Goal: Information Seeking & Learning: Learn about a topic

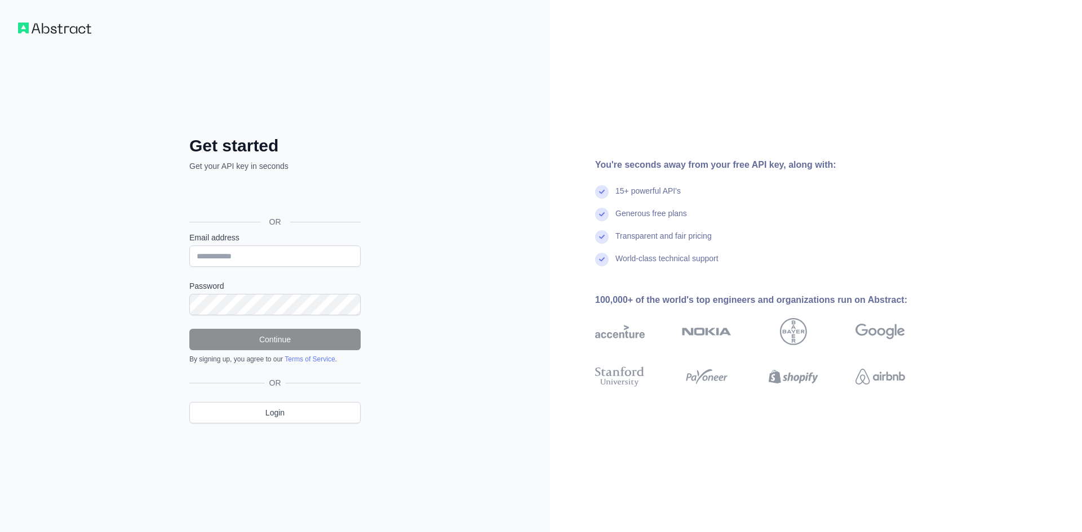
click at [275, 212] on div "OR" at bounding box center [274, 222] width 171 height 20
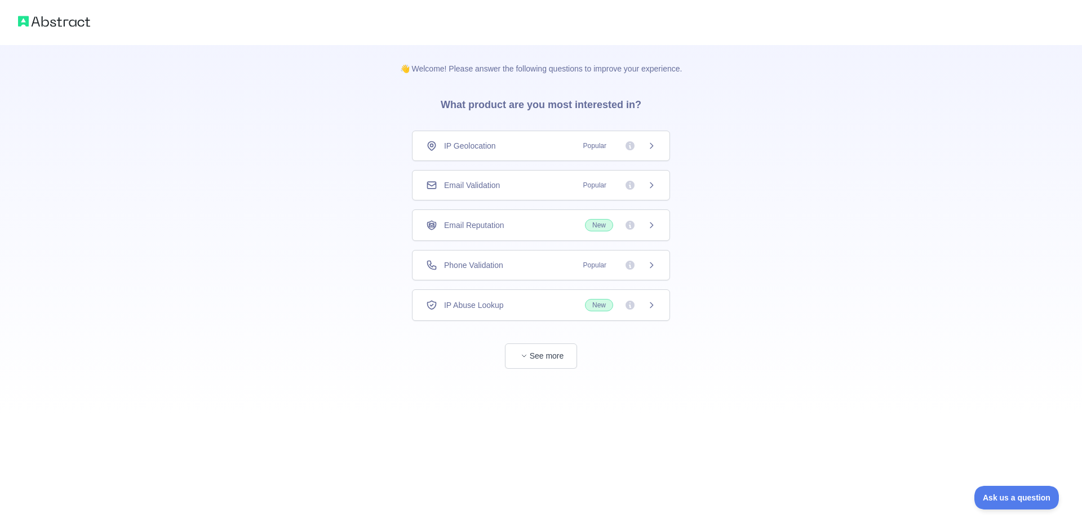
click at [532, 194] on div "Email Validation Popular" at bounding box center [541, 185] width 258 height 30
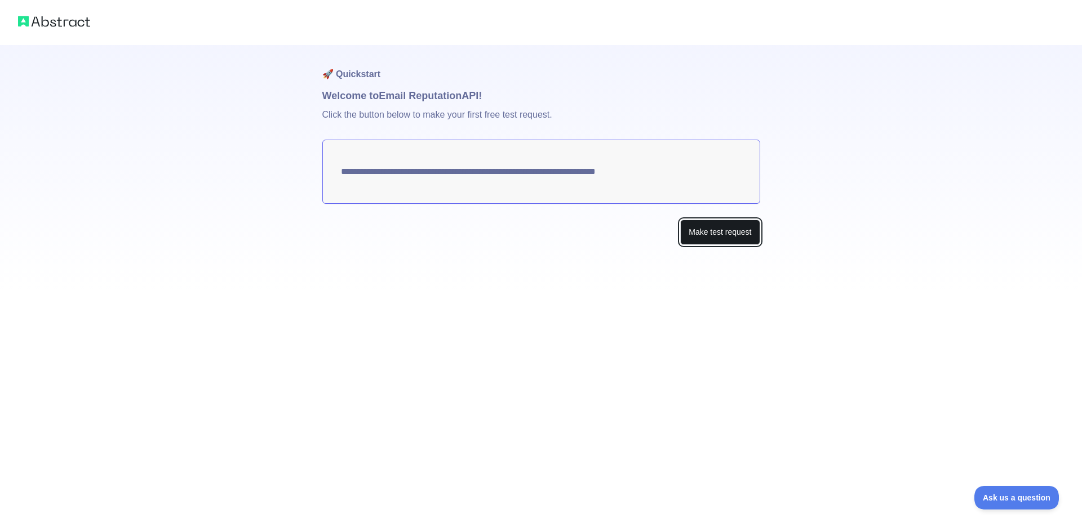
click at [720, 238] on button "Make test request" at bounding box center [719, 232] width 79 height 25
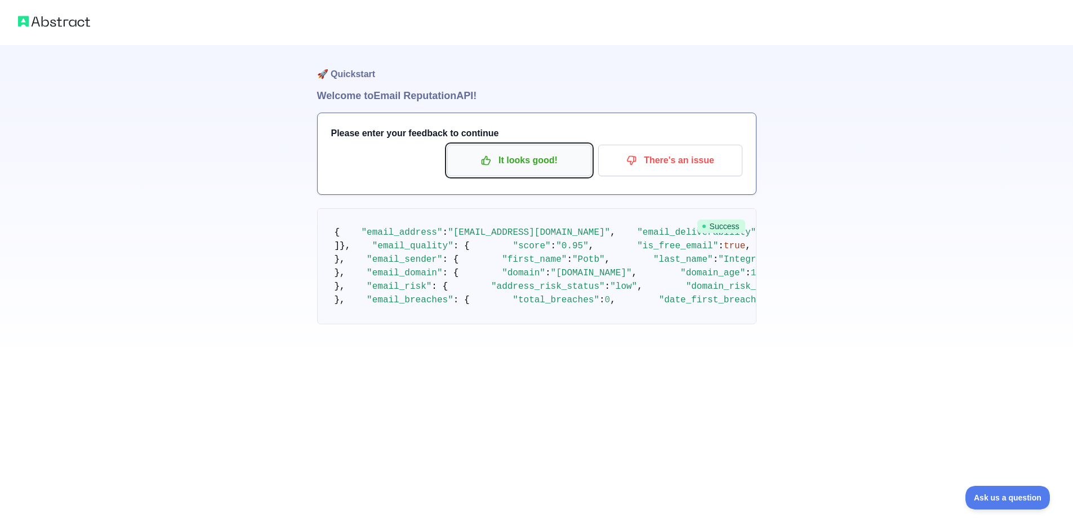
click at [517, 168] on p "It looks good!" at bounding box center [519, 160] width 127 height 19
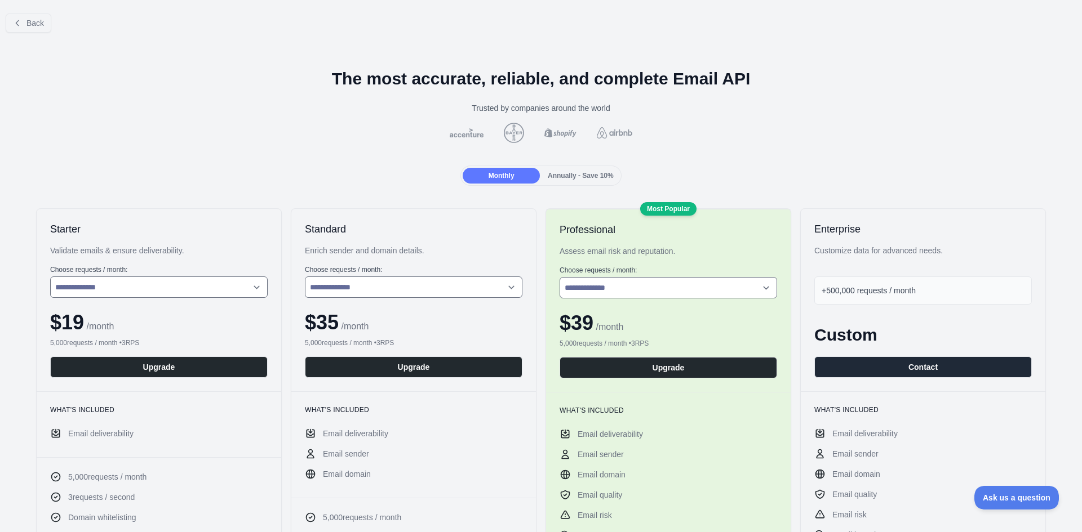
click at [568, 180] on span "Annually - Save 10%" at bounding box center [581, 176] width 66 height 8
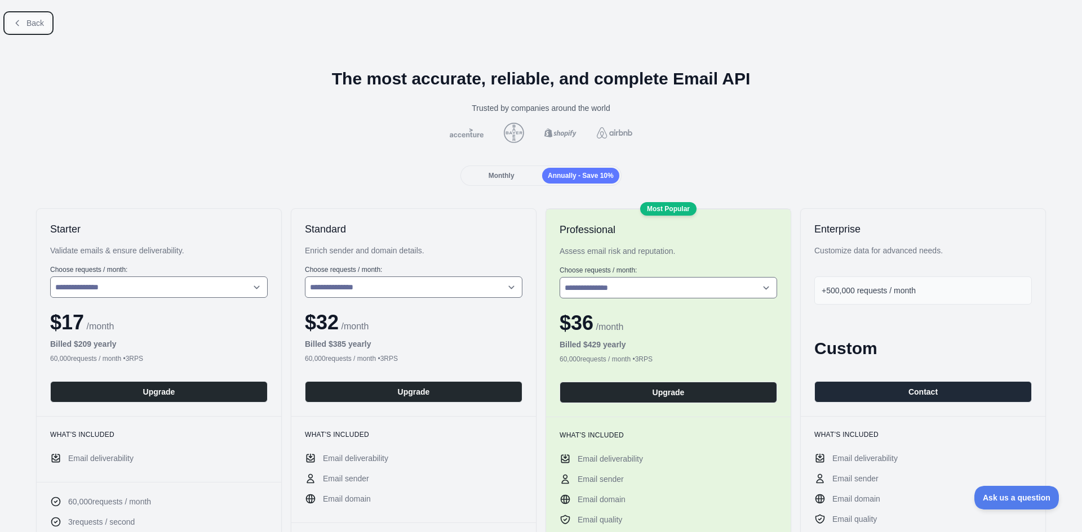
click at [22, 23] on button "Back" at bounding box center [29, 23] width 46 height 19
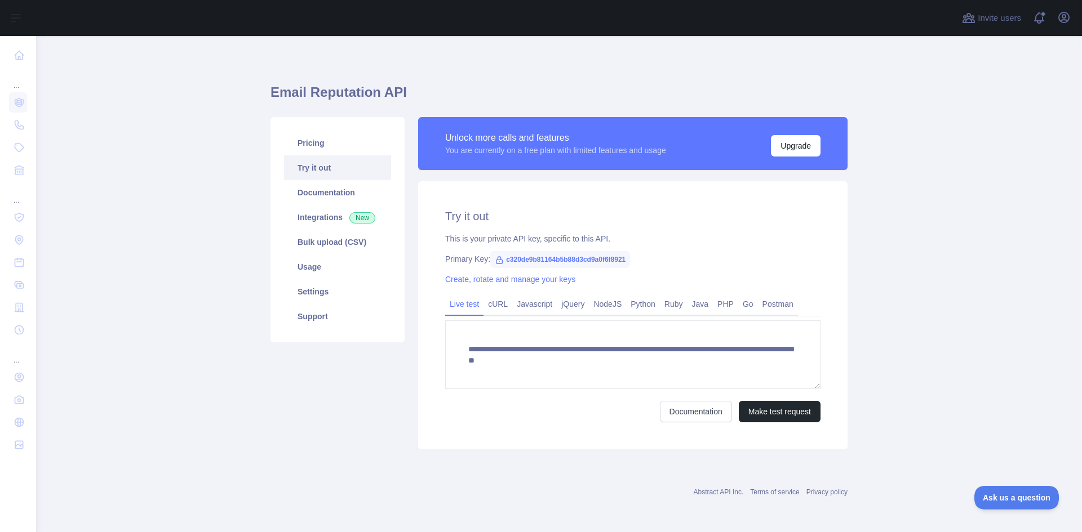
scroll to position [3, 0]
drag, startPoint x: 492, startPoint y: 261, endPoint x: 526, endPoint y: 263, distance: 33.3
click at [495, 262] on icon at bounding box center [499, 259] width 9 height 9
drag, startPoint x: 619, startPoint y: 260, endPoint x: 534, endPoint y: 258, distance: 85.7
click at [534, 258] on span "c320de9b81164b5b88d3cd9a0f6f8921" at bounding box center [560, 259] width 140 height 17
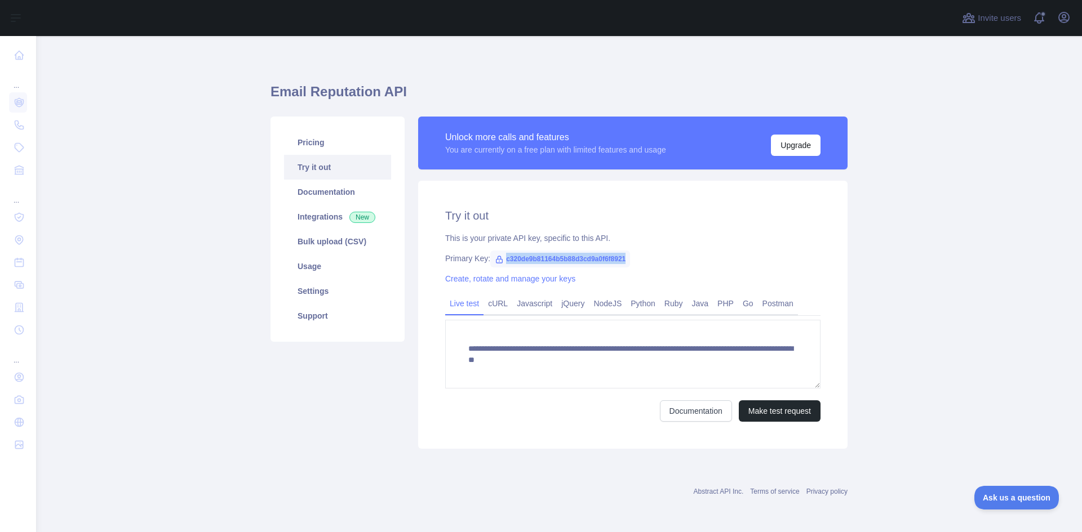
drag, startPoint x: 501, startPoint y: 259, endPoint x: 623, endPoint y: 259, distance: 121.7
click at [623, 259] on span "c320de9b81164b5b88d3cd9a0f6f8921" at bounding box center [560, 259] width 140 height 17
copy span "c320de9b81164b5b88d3cd9a0f6f8921"
click at [595, 302] on link "NodeJS" at bounding box center [607, 304] width 37 height 18
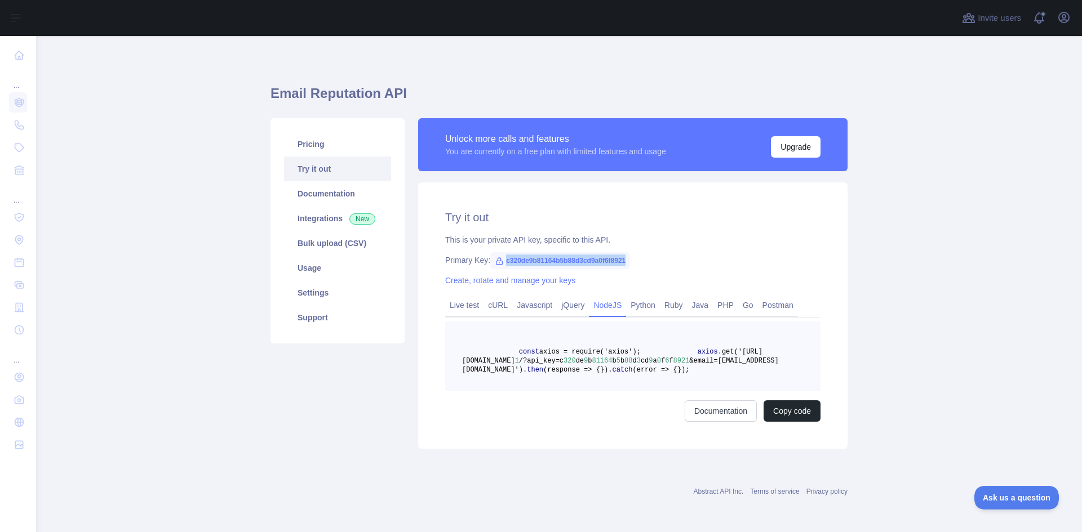
drag, startPoint x: 530, startPoint y: 370, endPoint x: 561, endPoint y: 411, distance: 51.6
click at [561, 392] on pre "const axios = require('axios'); axios .get('[URL][DOMAIN_NAME] 1 /?api_key=c 32…" at bounding box center [632, 357] width 375 height 70
copy code "const axios = require('axios'); axios .get('[URL][DOMAIN_NAME] 1 /?api_key=c 32…"
drag, startPoint x: 499, startPoint y: 259, endPoint x: 635, endPoint y: 259, distance: 135.8
click at [635, 259] on div "Primary Key: c320de9b81164b5b88d3cd9a0f6f8921" at bounding box center [632, 260] width 375 height 11
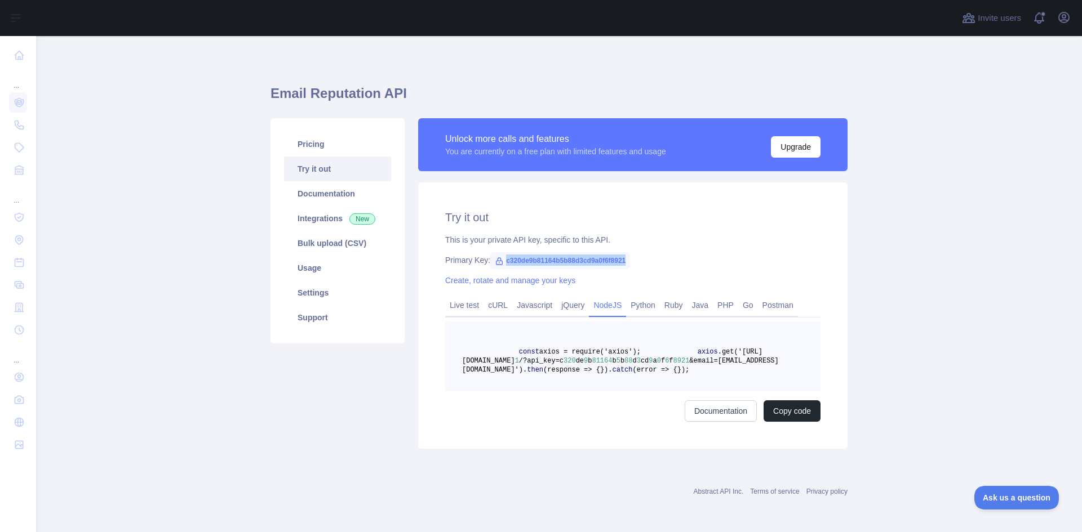
copy span "c320de9b81164b5b88d3cd9a0f6f8921"
click at [310, 273] on link "Usage" at bounding box center [337, 268] width 107 height 25
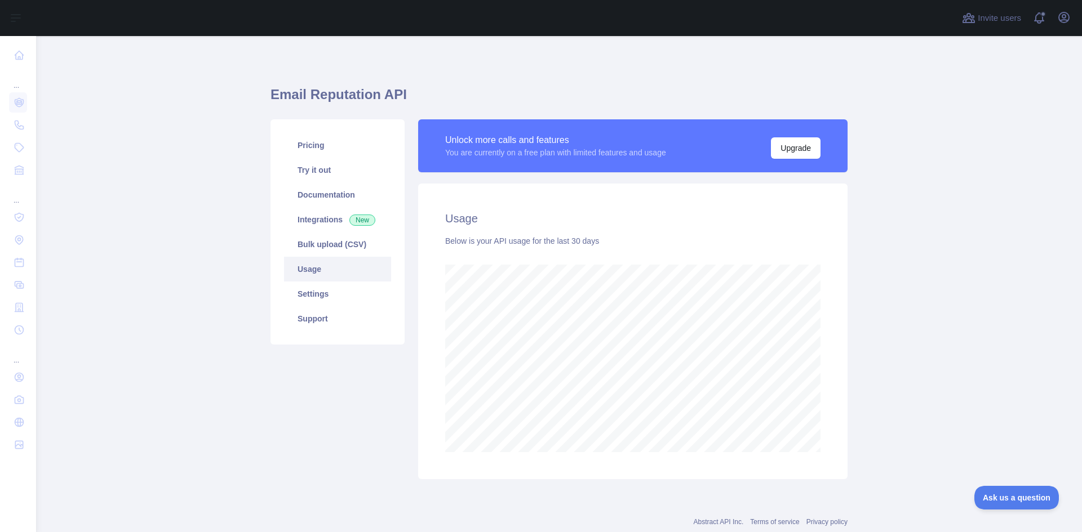
scroll to position [496, 1037]
click at [314, 151] on link "Pricing" at bounding box center [337, 145] width 107 height 25
